Goal: Information Seeking & Learning: Find specific fact

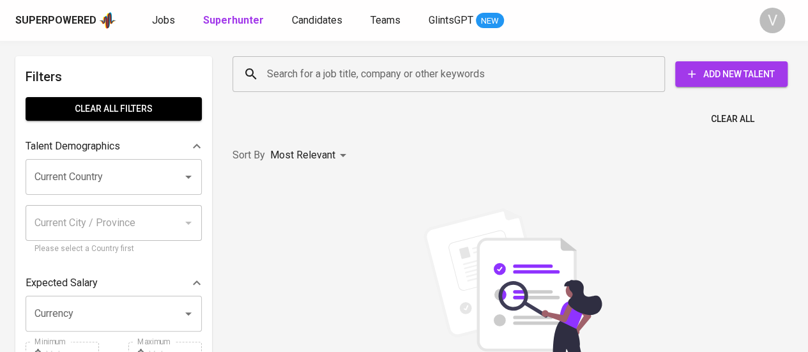
click at [380, 67] on input "Search for a job title, company or other keywords" at bounding box center [452, 74] width 376 height 24
click at [372, 76] on input "Search for a job title, company or other keywords" at bounding box center [452, 74] width 376 height 24
click at [370, 72] on input "Search for a job title, company or other keywords" at bounding box center [452, 74] width 376 height 24
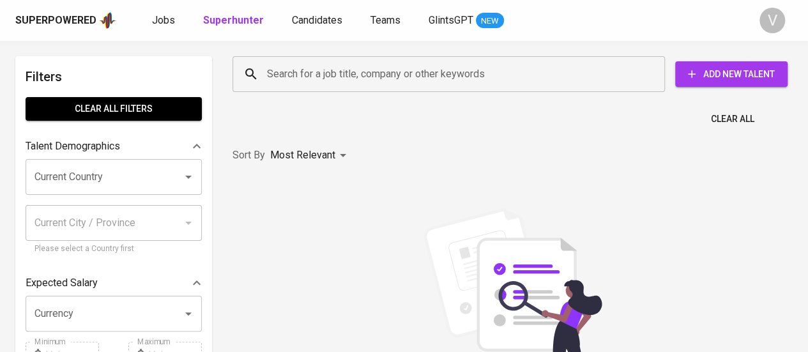
click at [370, 72] on input "Search for a job title, company or other keywords" at bounding box center [452, 74] width 376 height 24
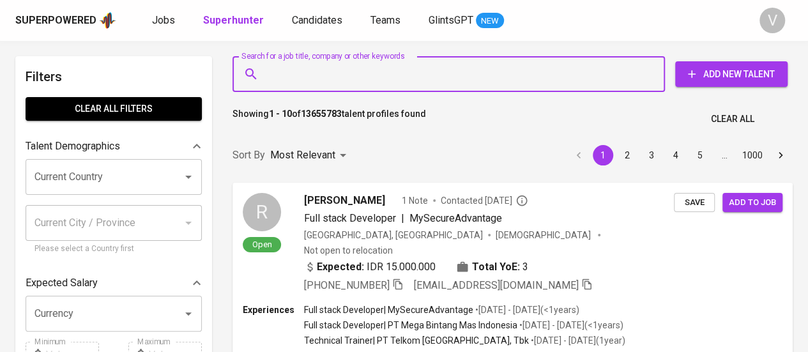
click at [370, 72] on input "Search for a job title, company or other keywords" at bounding box center [452, 74] width 376 height 24
paste input "PT. INDO ARLOJI [DEMOGRAPHIC_DATA]"
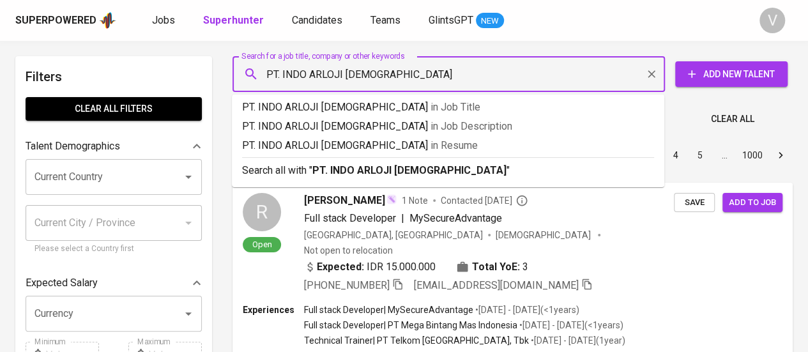
click at [282, 79] on input "PT. INDO ARLOJI [DEMOGRAPHIC_DATA]" at bounding box center [452, 74] width 376 height 24
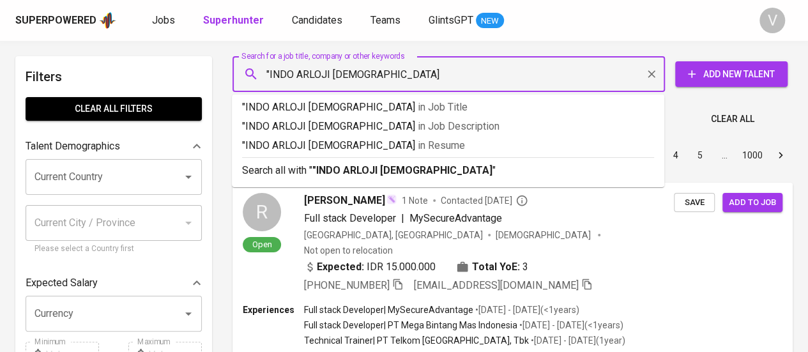
click at [429, 82] on input ""INDO ARLOJI [DEMOGRAPHIC_DATA]" at bounding box center [452, 74] width 376 height 24
type input ""INDO ARLOJI [DEMOGRAPHIC_DATA]""
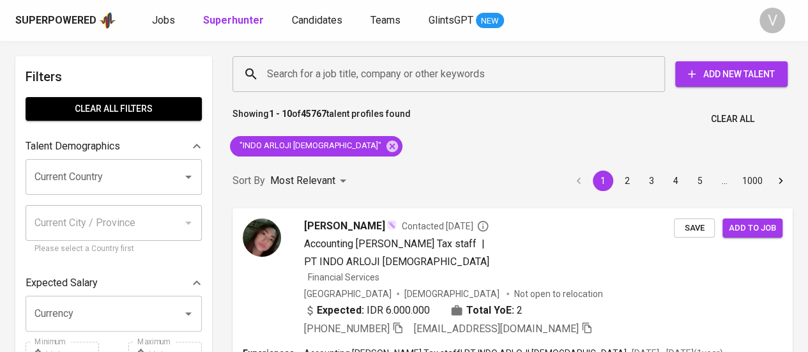
scroll to position [397, 0]
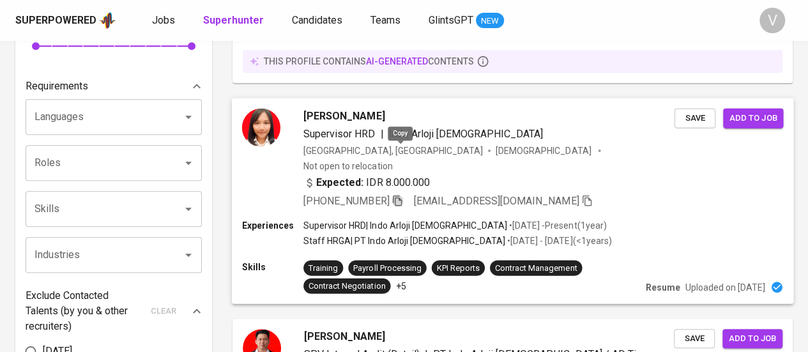
click at [400, 194] on icon "button" at bounding box center [396, 199] width 11 height 11
click at [402, 195] on icon "button" at bounding box center [397, 200] width 9 height 11
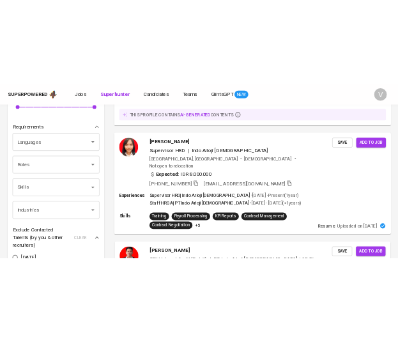
scroll to position [687, 0]
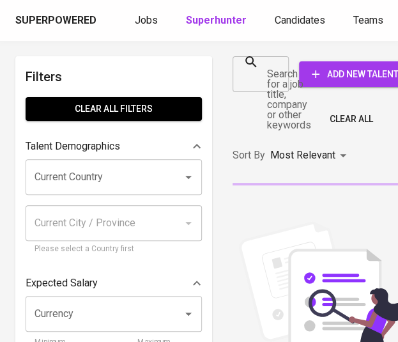
click at [274, 71] on div at bounding box center [274, 74] width 17 height 18
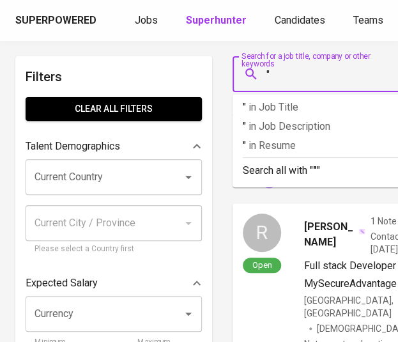
paste input "PT Siantar Putra Mandiri"
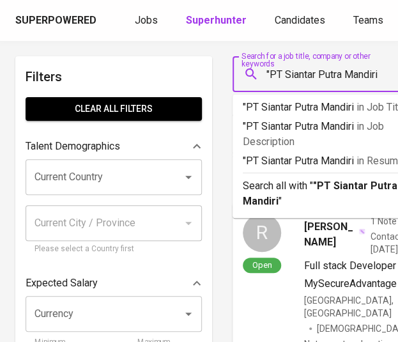
click at [286, 76] on input ""PT Siantar Putra Mandiri" at bounding box center [342, 74] width 156 height 24
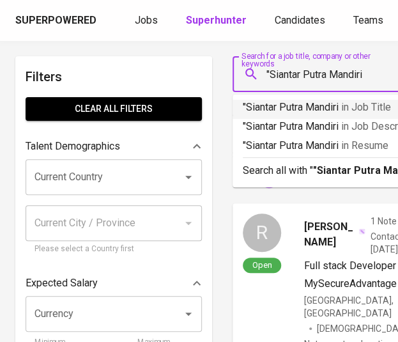
click at [375, 76] on input ""Siantar Putra Mandiri" at bounding box center [342, 74] width 156 height 24
type input ""Siantar Putra Mandiri""
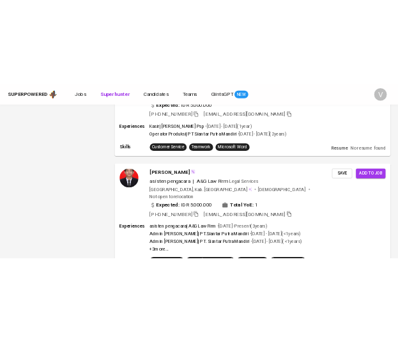
scroll to position [2340, 0]
